Goal: Transaction & Acquisition: Obtain resource

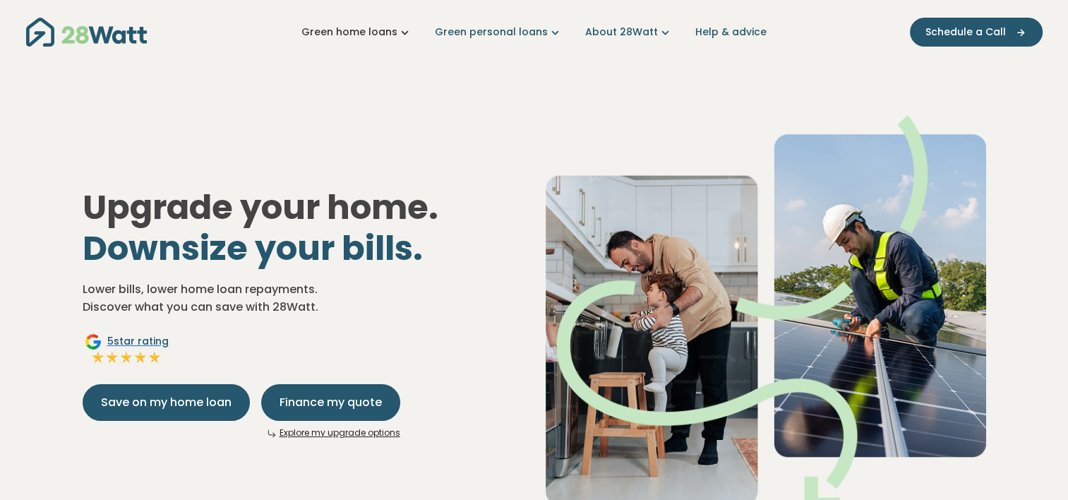
click at [407, 32] on icon "Main navigation" at bounding box center [404, 32] width 15 height 15
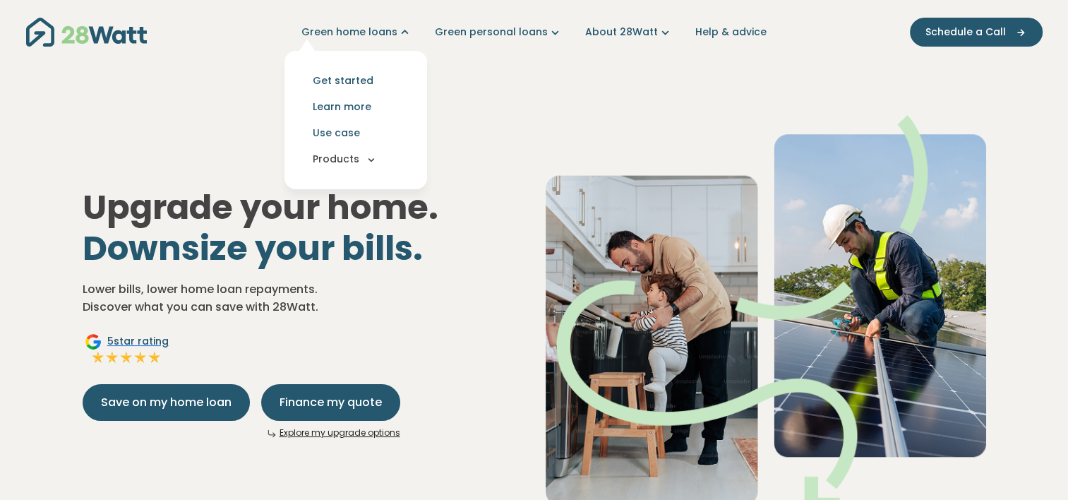
click at [375, 160] on icon "Main navigation" at bounding box center [371, 159] width 13 height 13
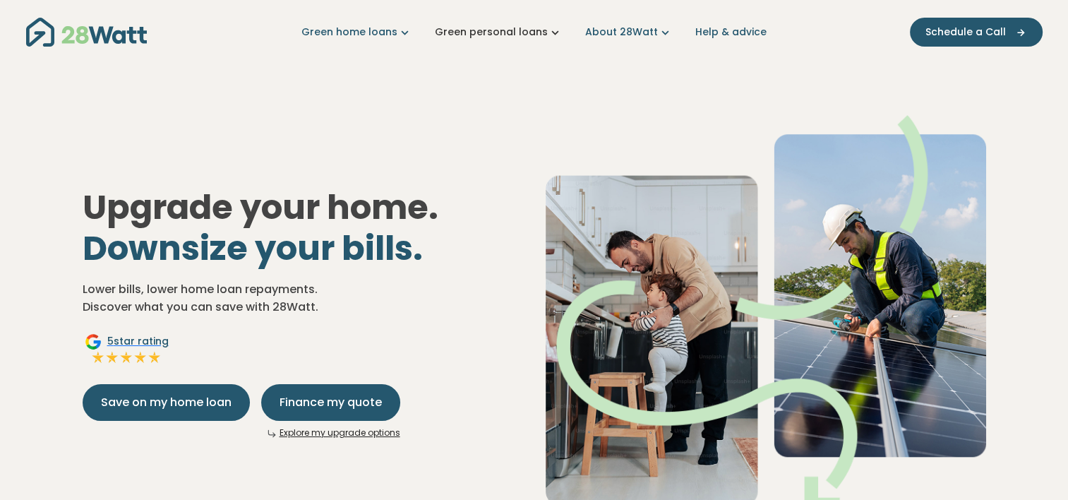
click at [553, 32] on icon "Main navigation" at bounding box center [555, 32] width 15 height 15
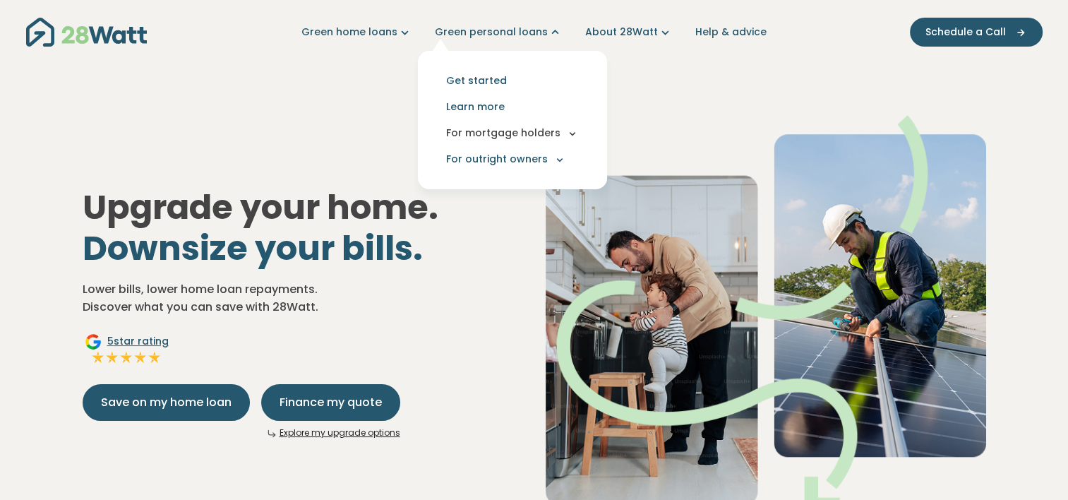
click at [564, 133] on button "For mortgage holders" at bounding box center [512, 133] width 167 height 26
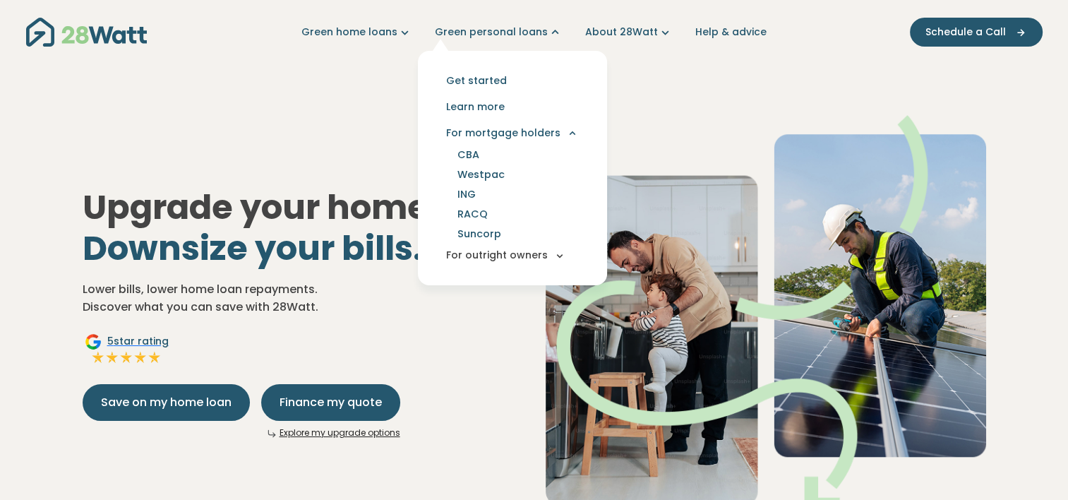
click at [552, 253] on button "For outright owners" at bounding box center [512, 255] width 167 height 26
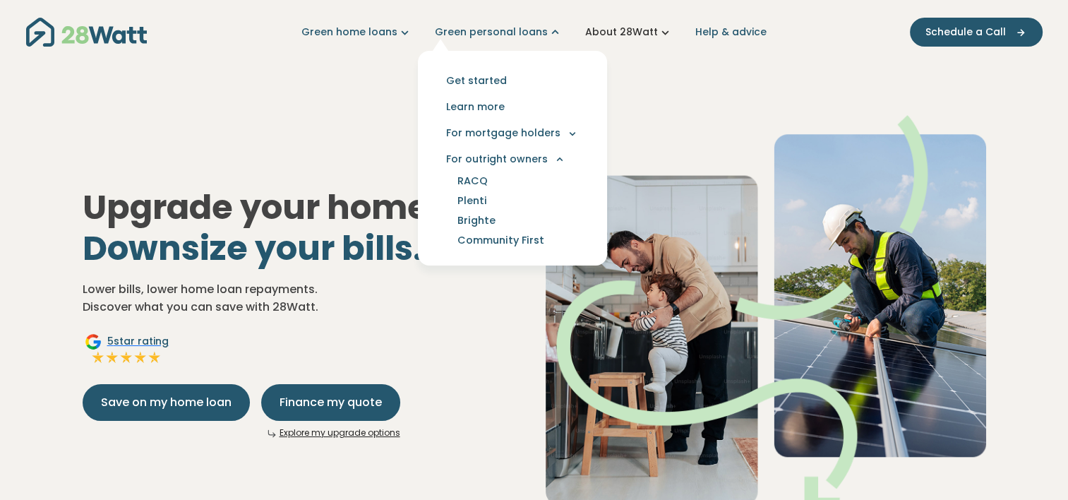
click at [659, 30] on icon "Main navigation" at bounding box center [665, 32] width 15 height 15
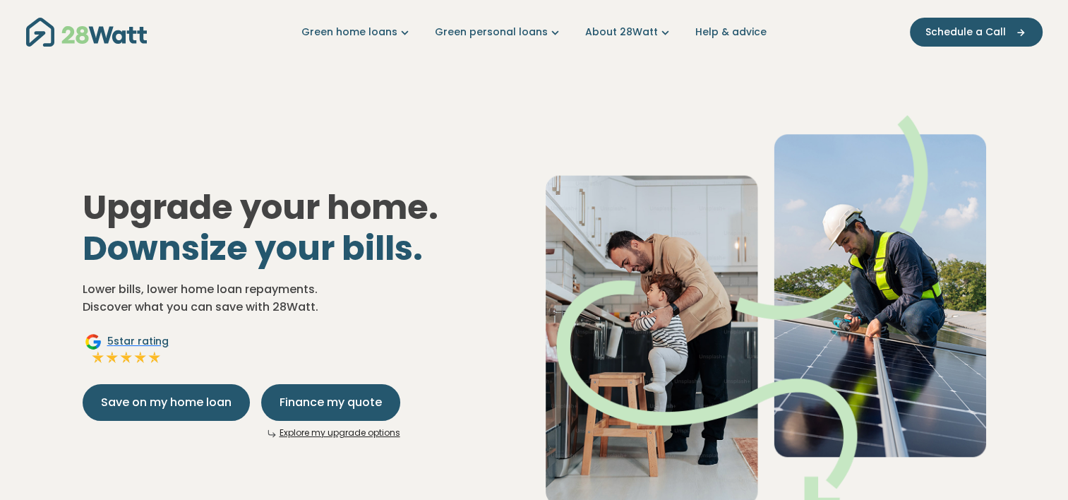
click at [762, 111] on div "Upgrade your home. Downsize your bills. Lower bills, lower home loan repayments…" at bounding box center [534, 302] width 926 height 464
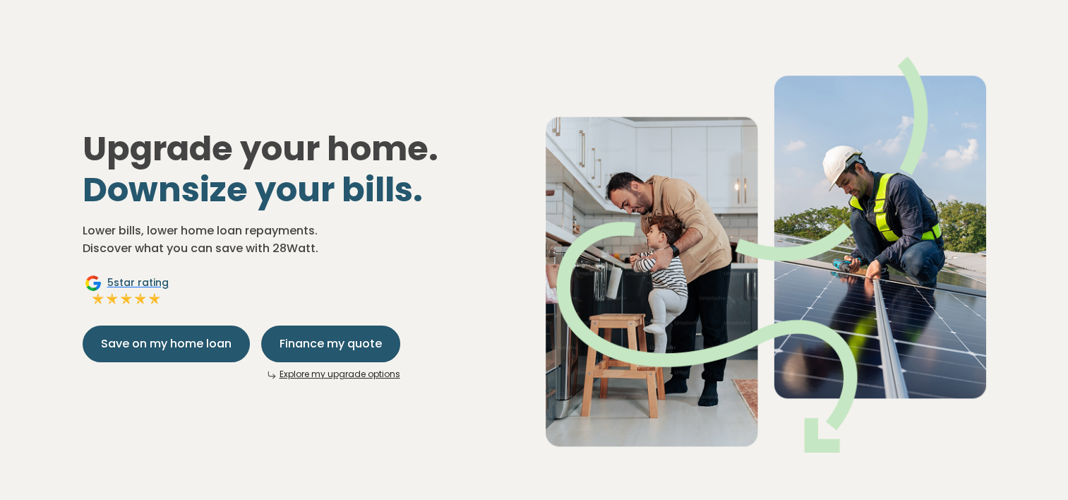
scroll to position [71, 0]
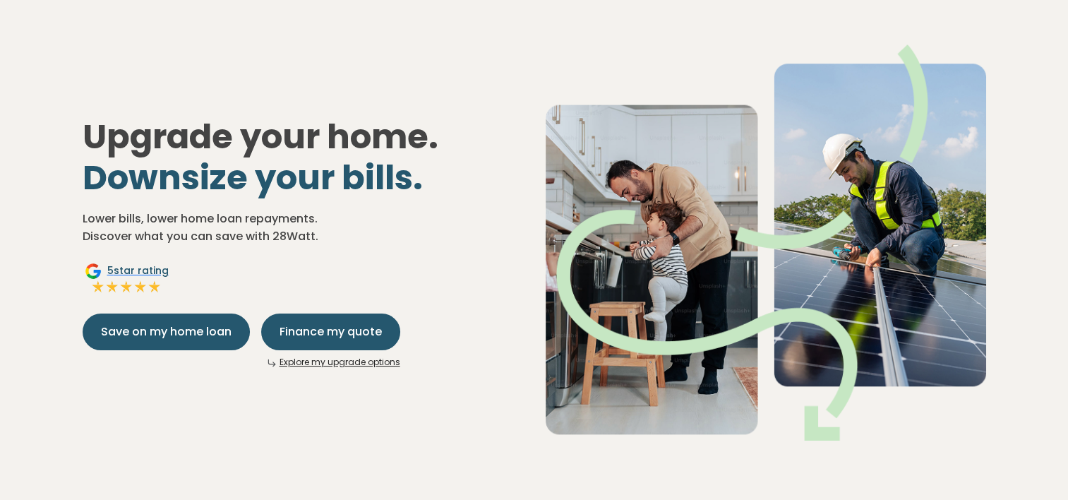
click at [429, 400] on div "Upgrade your home. Downsize your bills. Lower bills, lower home loan repayments…" at bounding box center [534, 231] width 926 height 464
click at [328, 334] on span "Finance my quote" at bounding box center [330, 331] width 102 height 17
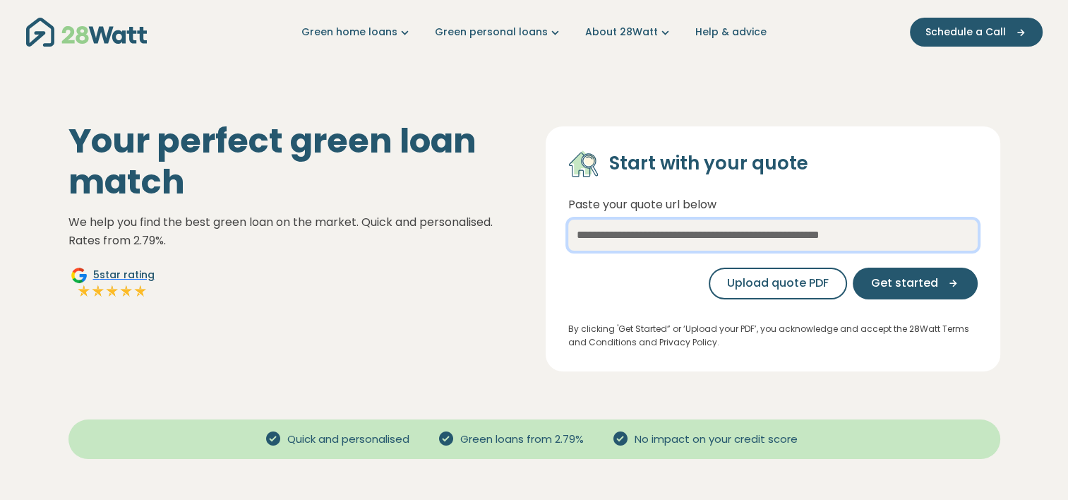
click at [723, 233] on input "text" at bounding box center [772, 235] width 409 height 31
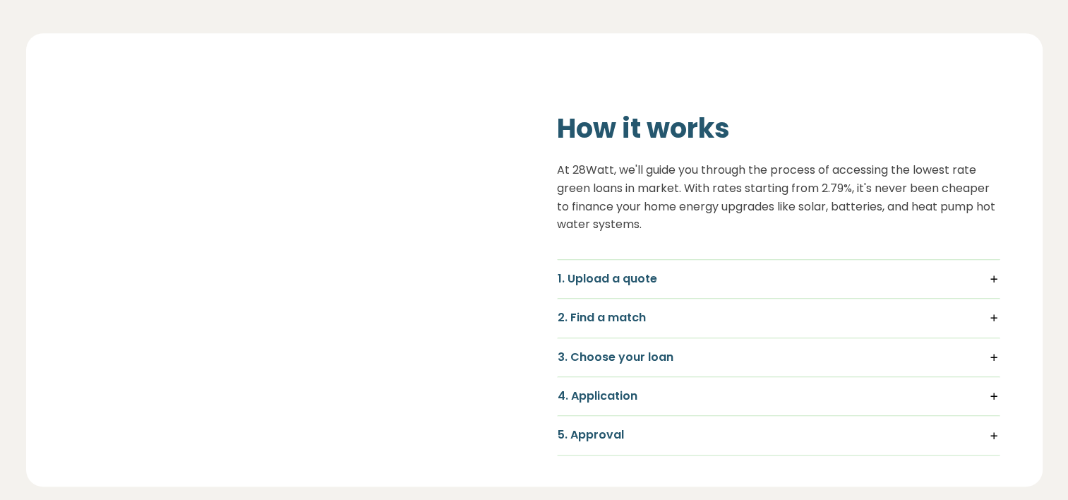
scroll to position [918, 0]
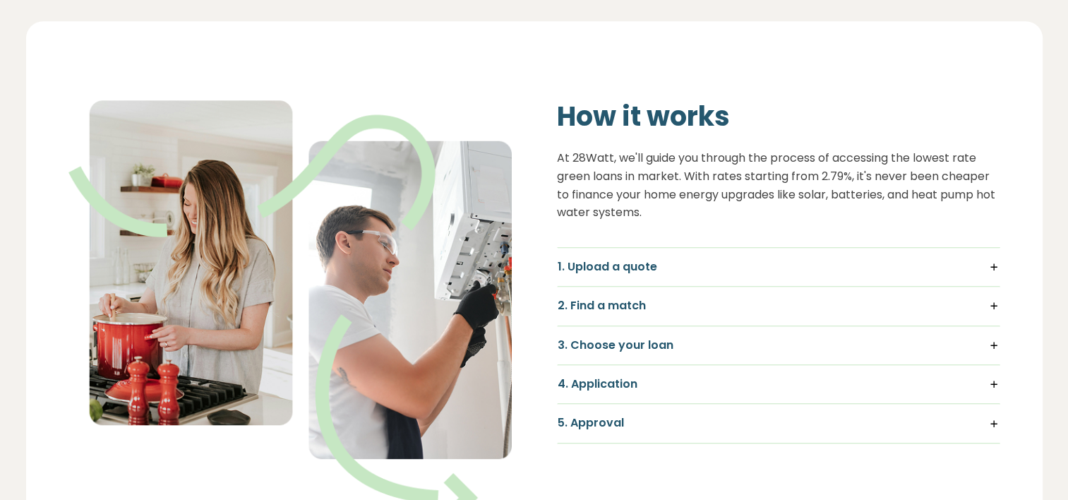
click at [719, 259] on h5 "1. Upload a quote" at bounding box center [779, 267] width 442 height 16
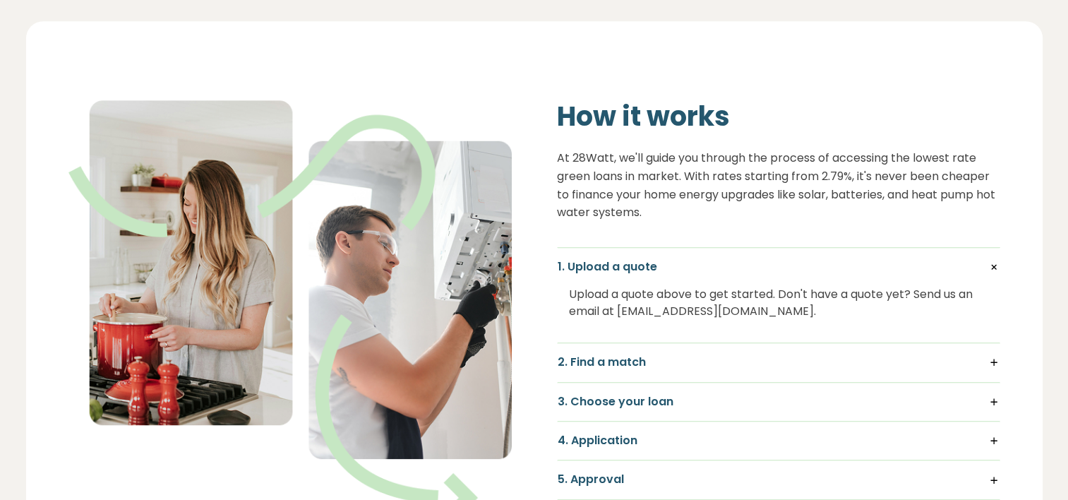
click at [677, 354] on h5 "2. Find a match" at bounding box center [779, 362] width 442 height 16
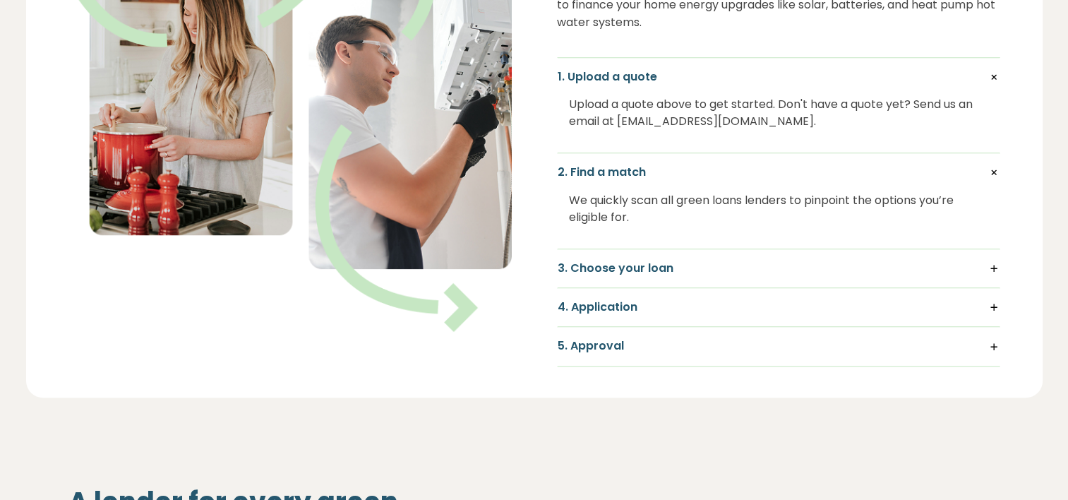
scroll to position [1129, 0]
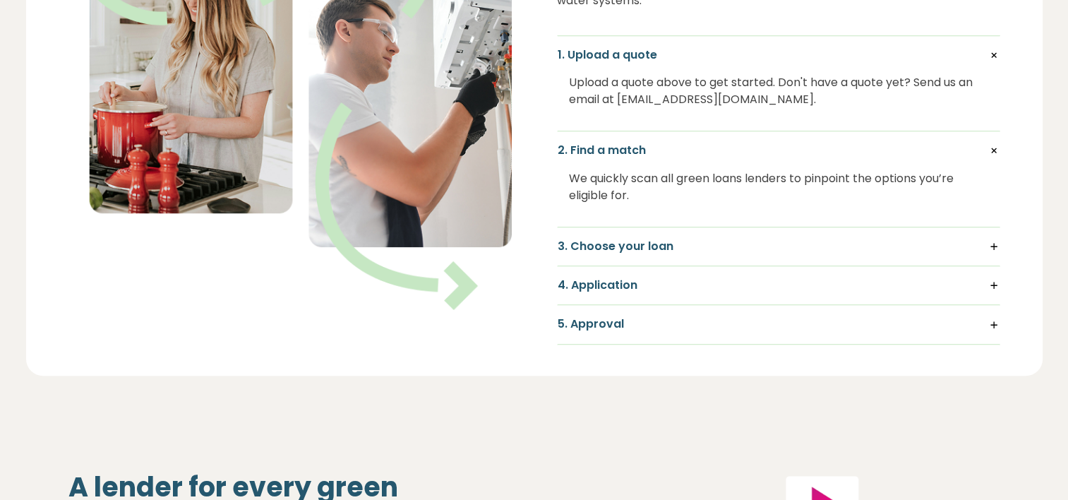
click at [700, 239] on h5 "3. Choose your loan" at bounding box center [779, 247] width 442 height 16
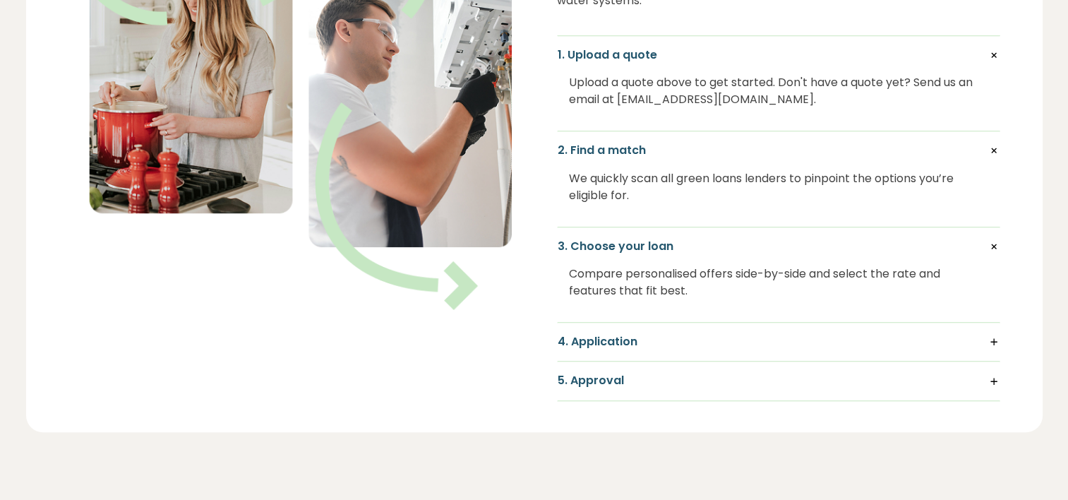
click at [671, 334] on h5 "4. Application" at bounding box center [779, 342] width 442 height 16
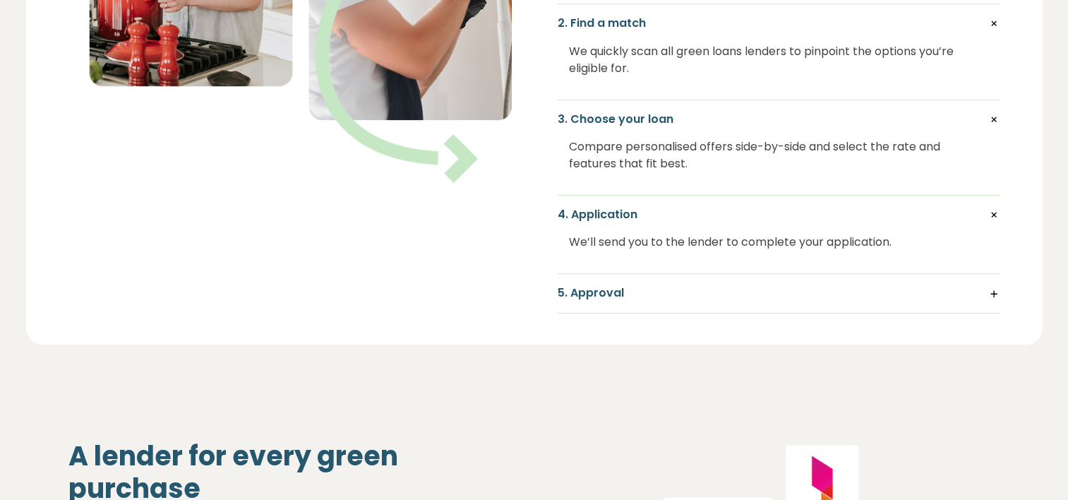
scroll to position [1270, 0]
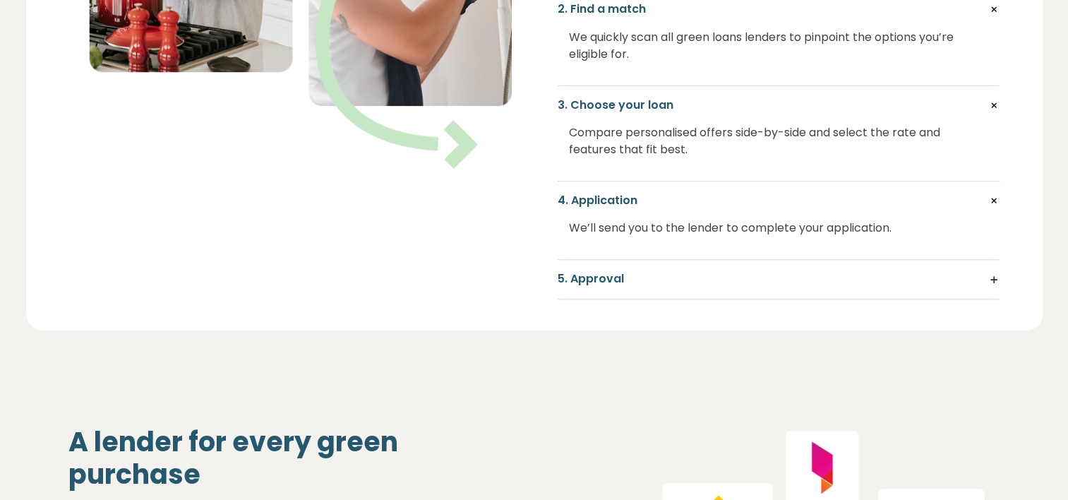
click at [678, 272] on div "5. Approval Receive fast conditional approval so your upgrade can kick off with…" at bounding box center [778, 279] width 443 height 39
click at [989, 271] on h5 "5. Approval" at bounding box center [779, 279] width 442 height 16
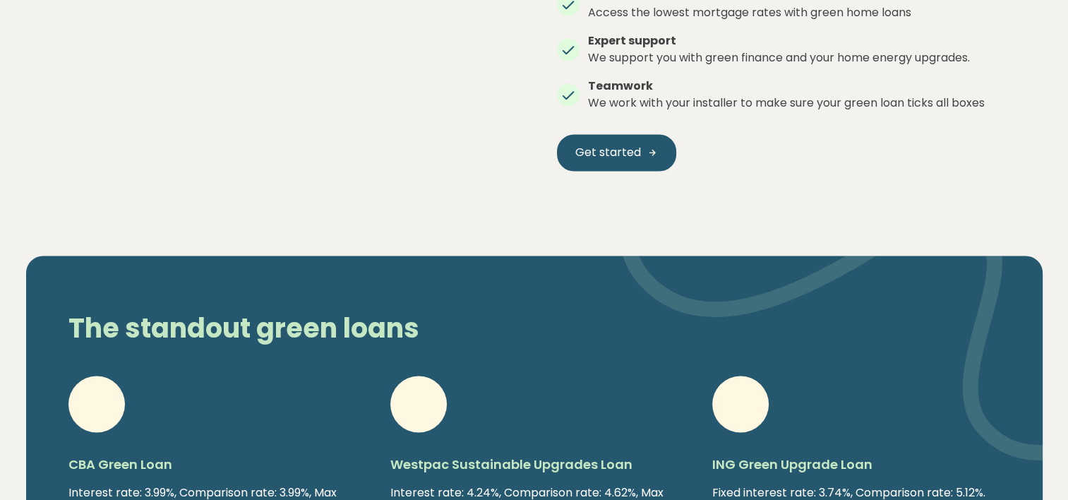
scroll to position [2611, 0]
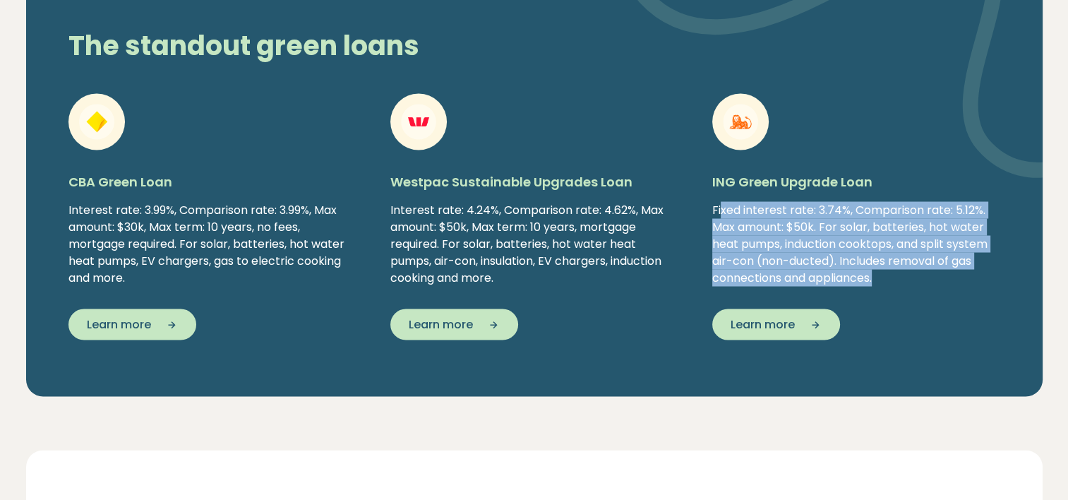
drag, startPoint x: 721, startPoint y: 202, endPoint x: 978, endPoint y: 272, distance: 266.2
click at [978, 272] on div "ING Green Upgrade Loan Fixed interest rate: 3.74%, Comparison rate: 5.12%. Max …" at bounding box center [856, 237] width 288 height 131
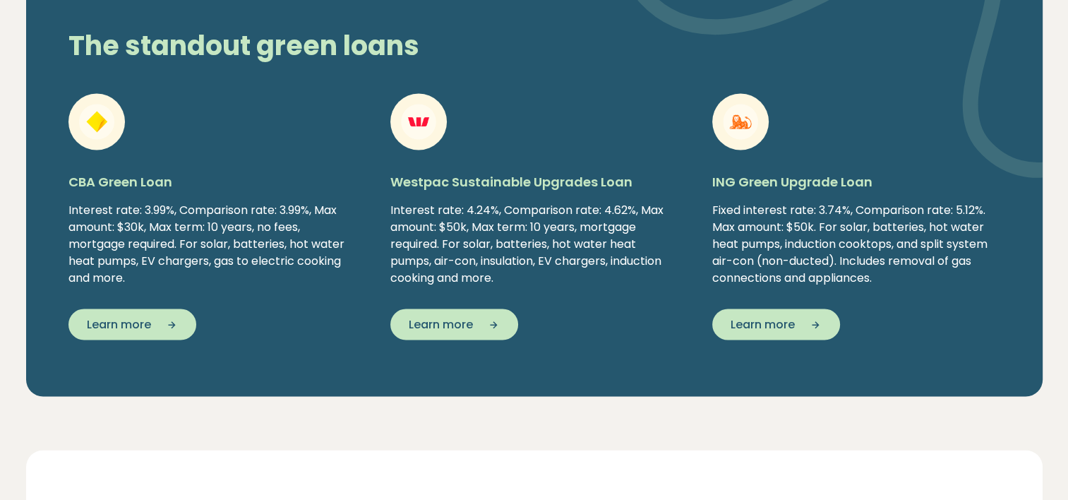
drag, startPoint x: 978, startPoint y: 272, endPoint x: 929, endPoint y: 309, distance: 62.0
click at [929, 309] on div "Learn more" at bounding box center [856, 323] width 288 height 31
drag, startPoint x: 732, startPoint y: 246, endPoint x: 930, endPoint y: 254, distance: 198.5
click at [930, 254] on div "Fixed interest rate: 3.74%, Comparison rate: 5.12%. Max amount: $50k. For solar…" at bounding box center [856, 243] width 288 height 85
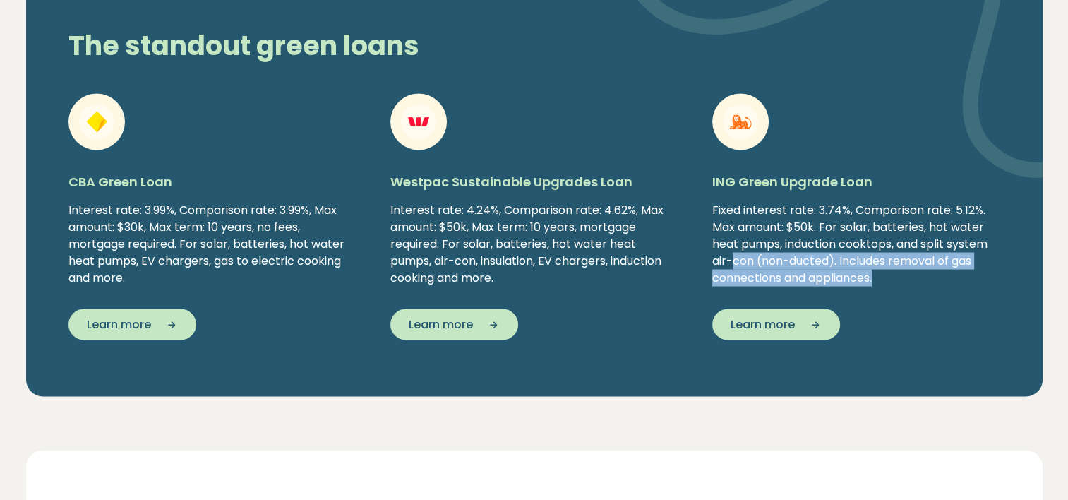
drag, startPoint x: 930, startPoint y: 254, endPoint x: 922, endPoint y: 281, distance: 28.1
click at [922, 281] on div "ING Green Upgrade Loan Fixed interest rate: 3.74%, Comparison rate: 5.12%. Max …" at bounding box center [856, 237] width 288 height 131
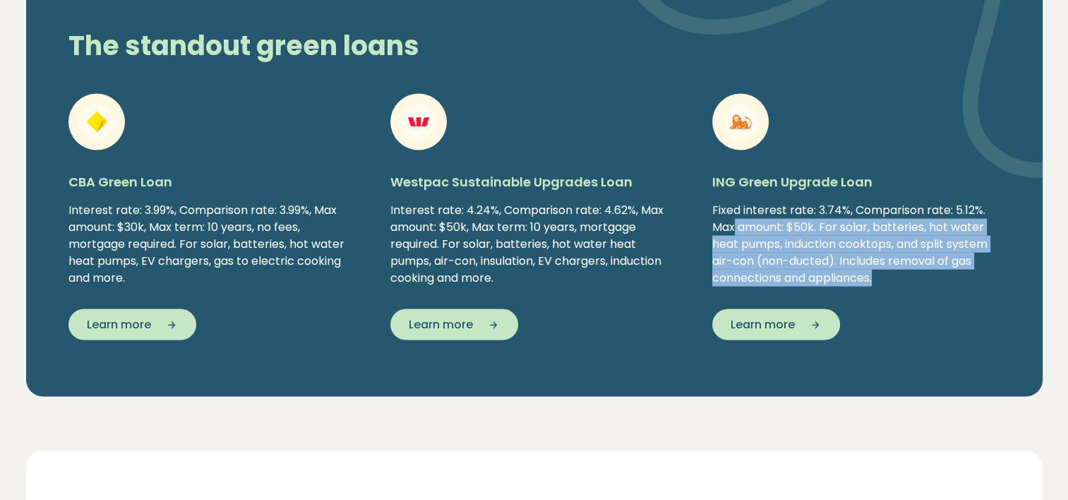
drag, startPoint x: 773, startPoint y: 203, endPoint x: 950, endPoint y: 260, distance: 185.9
click at [950, 260] on div "Fixed interest rate: 3.74%, Comparison rate: 5.12%. Max amount: $50k. For solar…" at bounding box center [856, 243] width 288 height 85
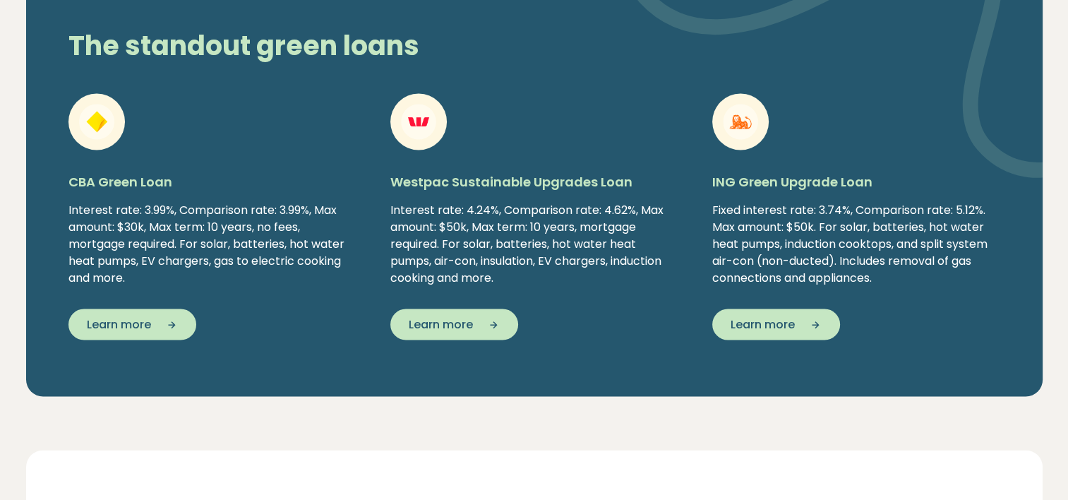
drag, startPoint x: 950, startPoint y: 260, endPoint x: 921, endPoint y: 294, distance: 44.6
click at [921, 308] on div "Learn more" at bounding box center [856, 323] width 288 height 31
click at [927, 275] on div "ING Green Upgrade Loan Fixed interest rate: 3.74%, Comparison rate: 5.12%. Max …" at bounding box center [856, 237] width 288 height 131
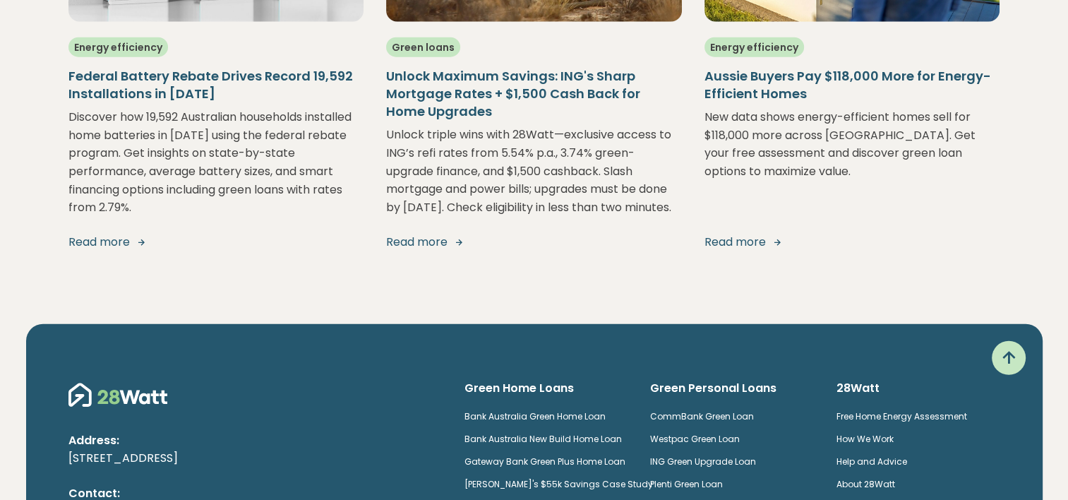
scroll to position [3882, 0]
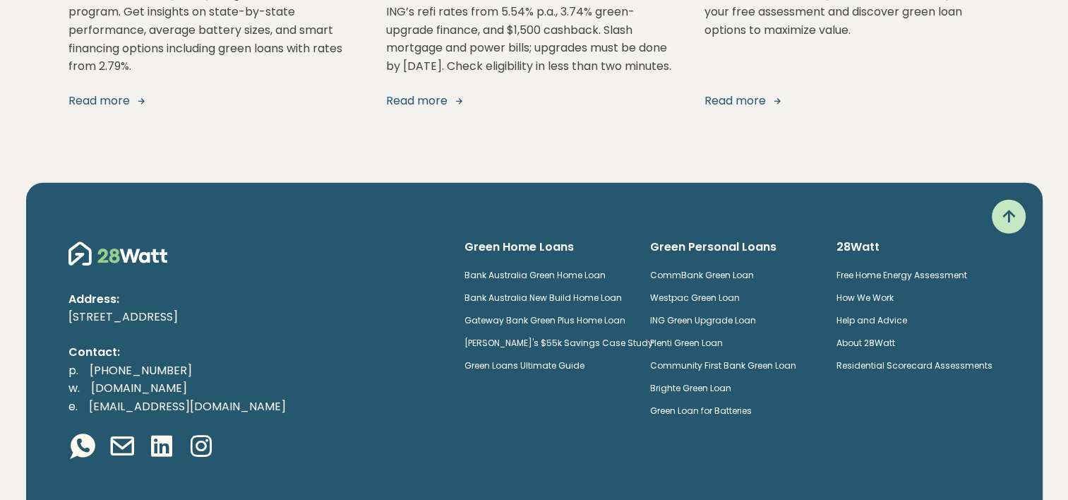
click at [602, 415] on div "Green Home Loans Bank [GEOGRAPHIC_DATA] Green Home Loan Bank [GEOGRAPHIC_DATA] …" at bounding box center [546, 334] width 186 height 191
click at [442, 296] on p "Address:" at bounding box center [254, 299] width 373 height 18
